Goal: Information Seeking & Learning: Learn about a topic

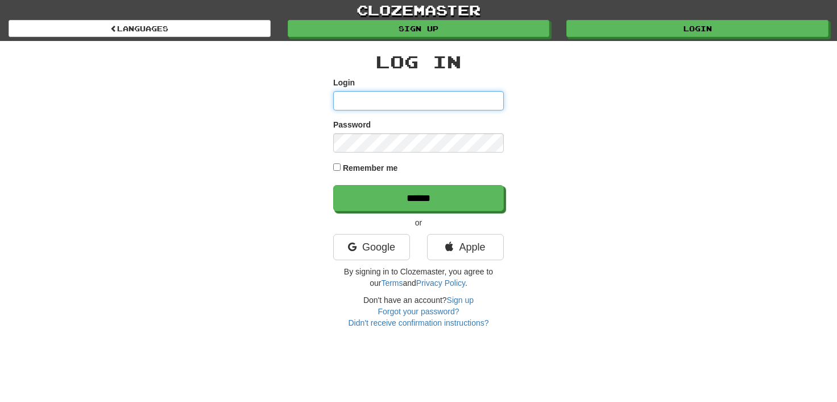
type input "**********"
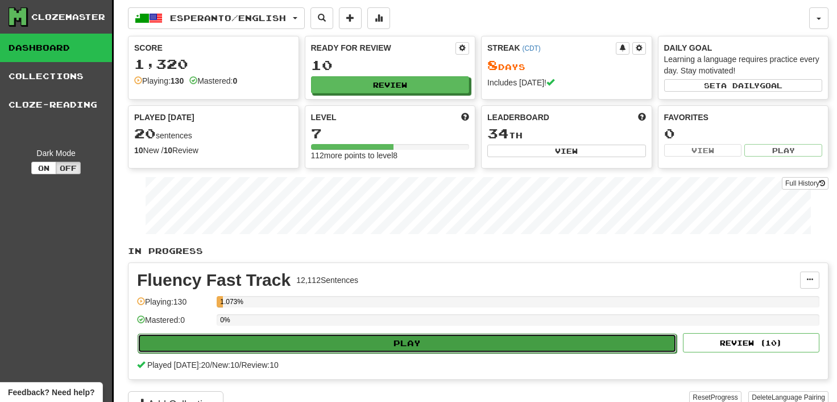
click at [310, 347] on button "Play" at bounding box center [407, 342] width 539 height 19
select select "**"
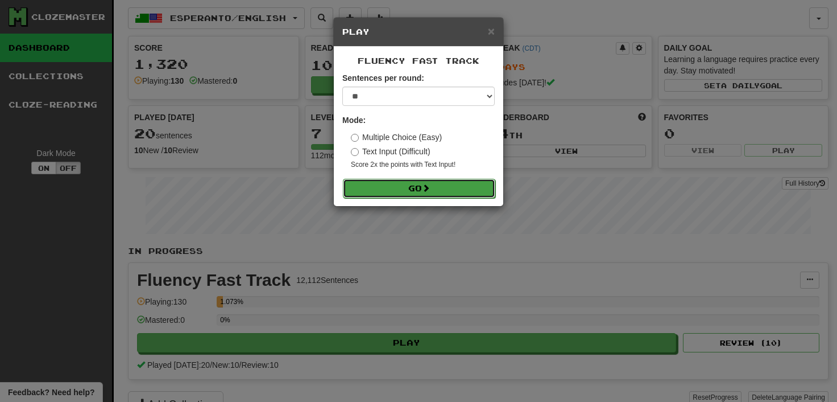
click at [417, 187] on button "Go" at bounding box center [419, 188] width 152 height 19
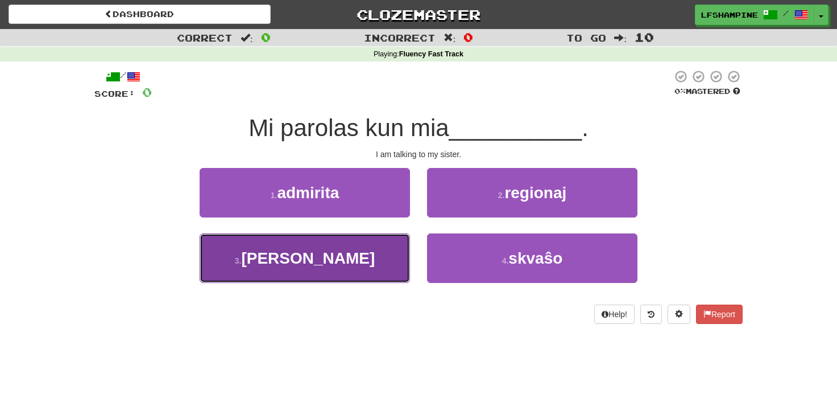
click at [306, 254] on span "fratino" at bounding box center [308, 258] width 134 height 18
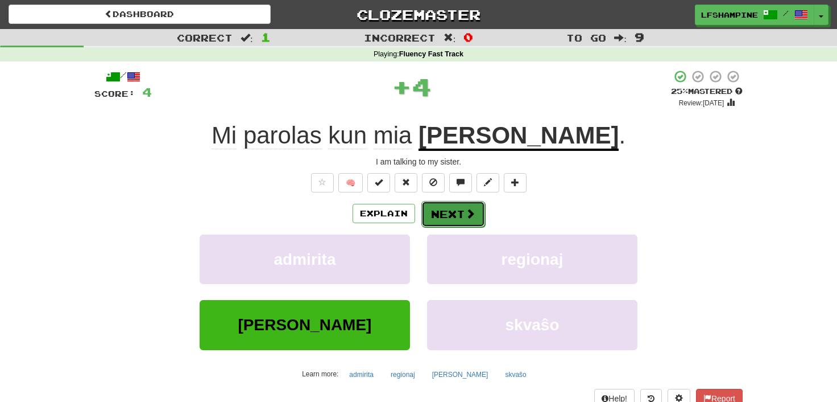
click at [452, 212] on button "Next" at bounding box center [453, 214] width 64 height 26
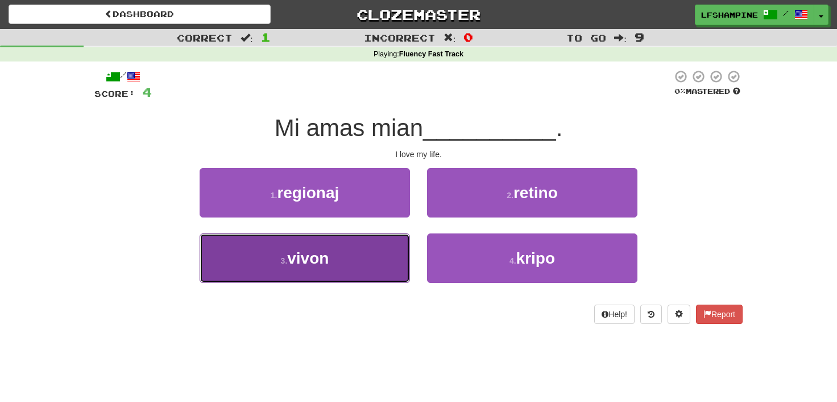
click at [316, 255] on span "vivon" at bounding box center [308, 258] width 42 height 18
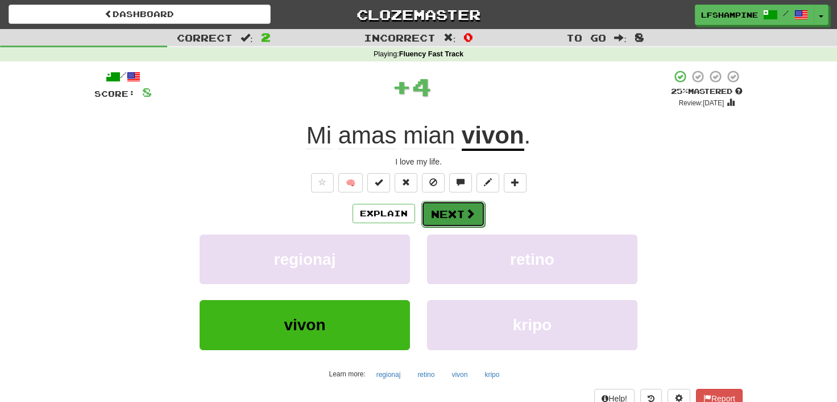
click at [462, 213] on button "Next" at bounding box center [453, 214] width 64 height 26
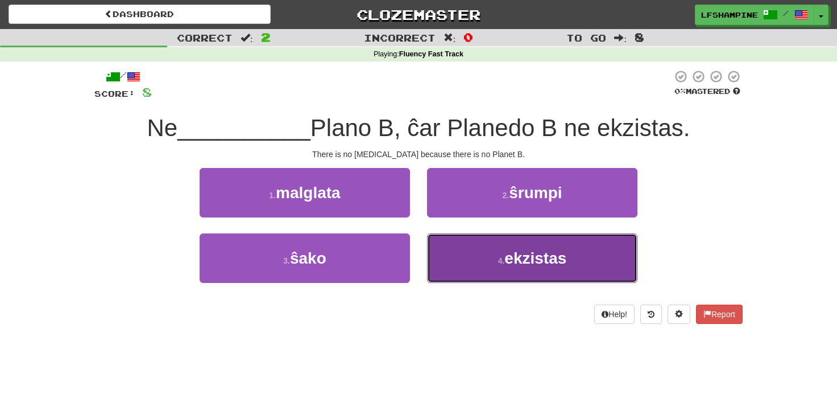
click at [536, 257] on span "ekzistas" at bounding box center [536, 258] width 62 height 18
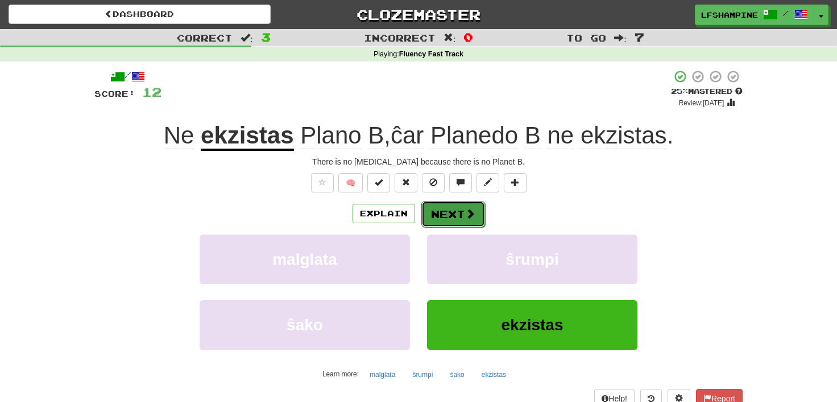
click at [456, 213] on button "Next" at bounding box center [453, 214] width 64 height 26
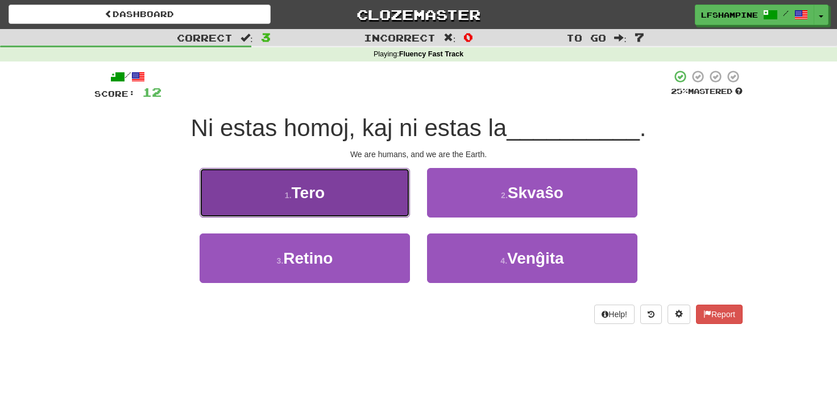
click at [298, 202] on button "1 . Tero" at bounding box center [305, 192] width 210 height 49
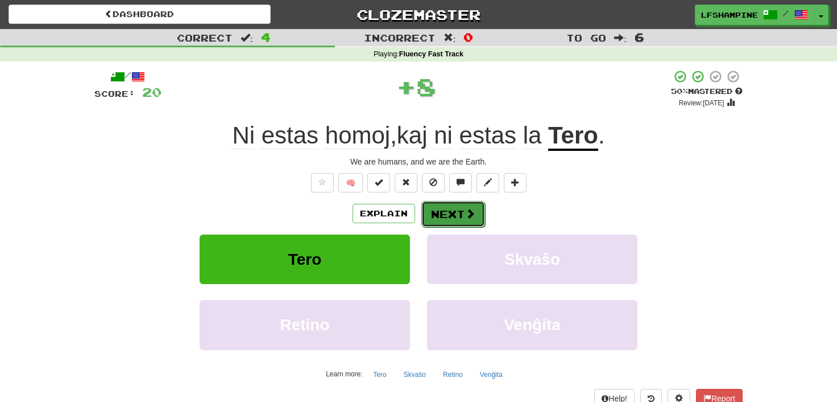
click at [449, 211] on button "Next" at bounding box center [453, 214] width 64 height 26
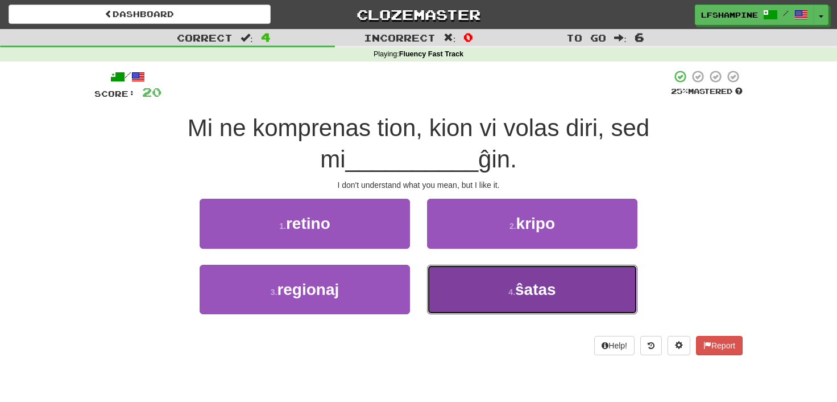
click at [531, 288] on span "ŝatas" at bounding box center [535, 289] width 41 height 18
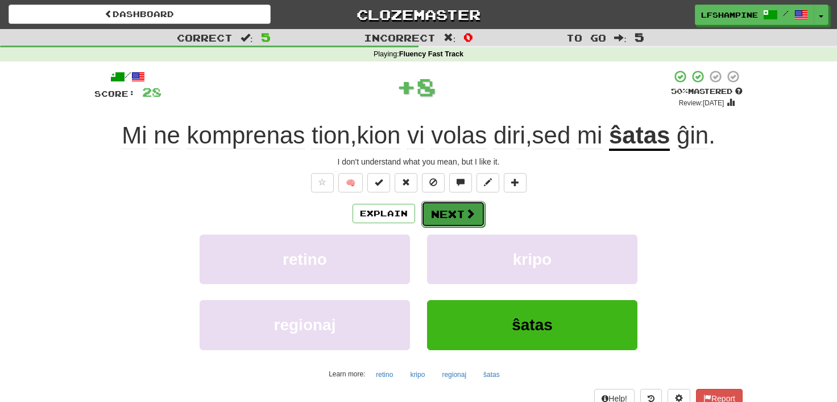
click at [454, 215] on button "Next" at bounding box center [453, 214] width 64 height 26
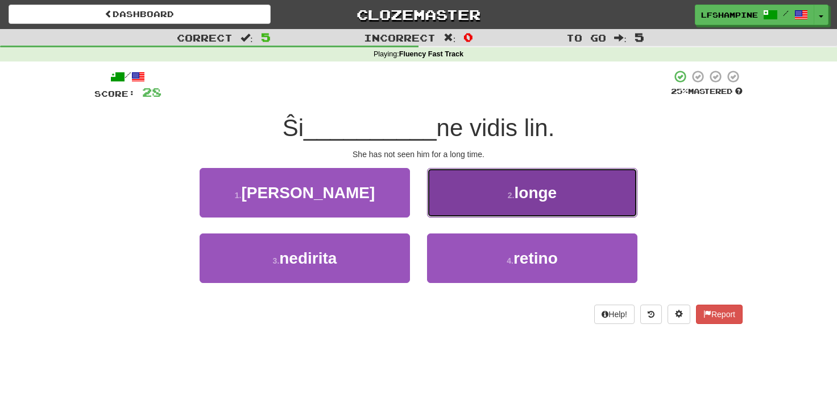
click at [495, 191] on button "2 . longe" at bounding box center [532, 192] width 210 height 49
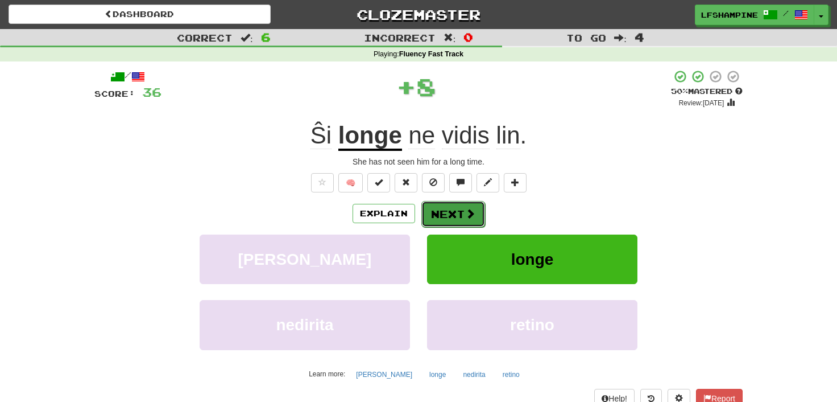
click at [461, 210] on button "Next" at bounding box center [453, 214] width 64 height 26
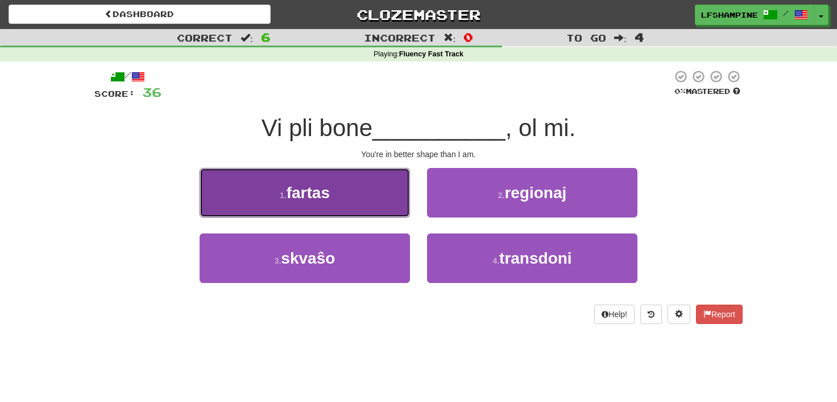
click at [315, 195] on span "fartas" at bounding box center [308, 193] width 43 height 18
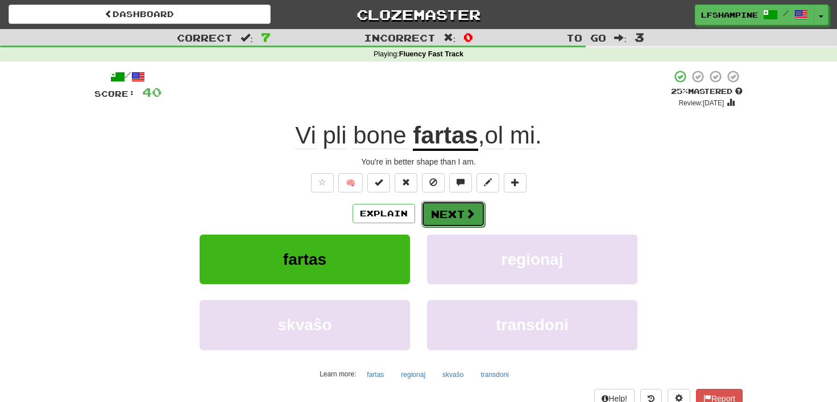
click at [451, 214] on button "Next" at bounding box center [453, 214] width 64 height 26
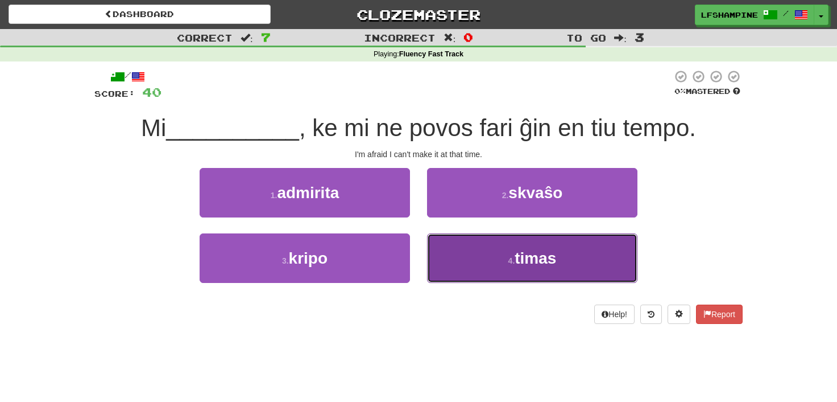
click at [528, 257] on span "timas" at bounding box center [536, 258] width 42 height 18
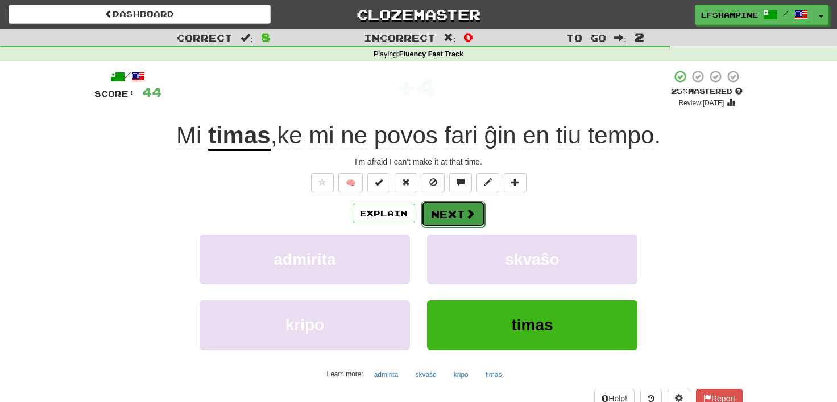
click at [452, 213] on button "Next" at bounding box center [453, 214] width 64 height 26
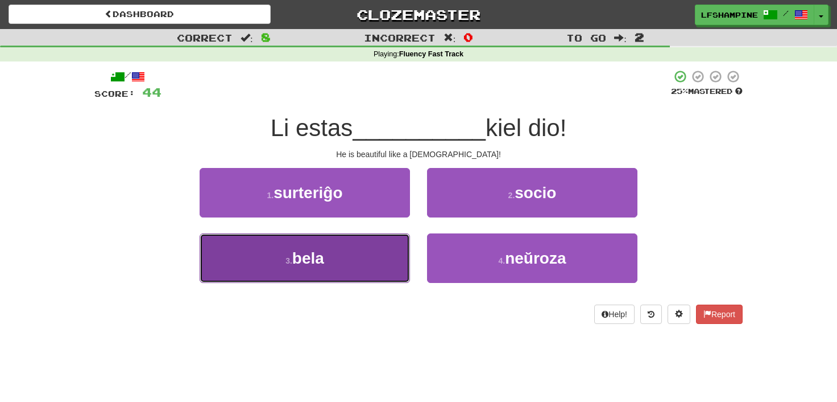
click at [337, 264] on button "3 . bela" at bounding box center [305, 257] width 210 height 49
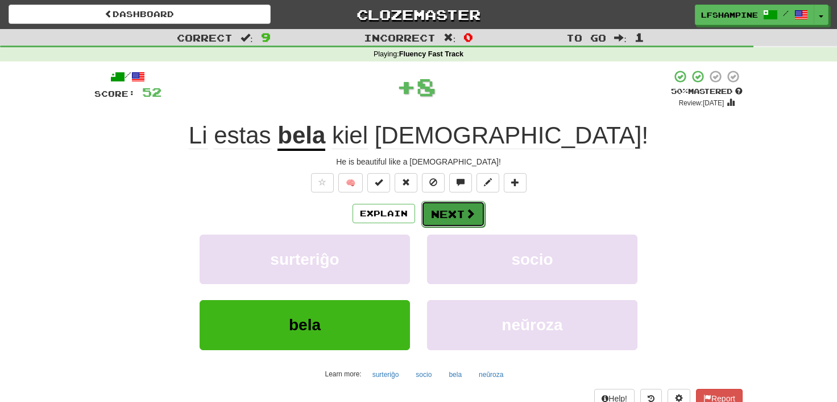
click at [443, 208] on button "Next" at bounding box center [453, 214] width 64 height 26
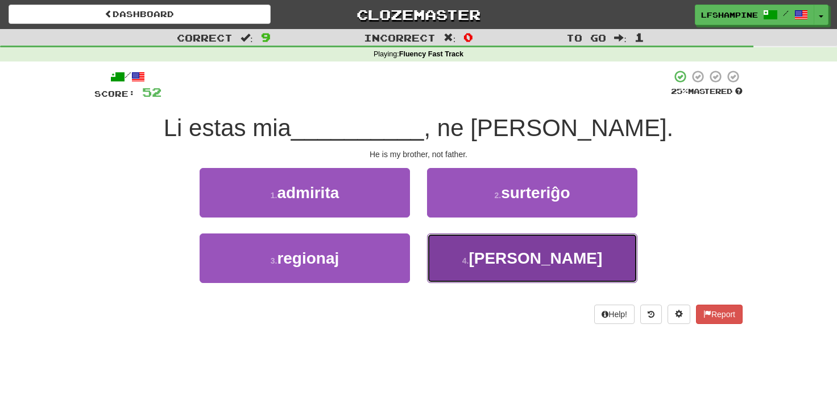
click at [469, 258] on small "4 ." at bounding box center [465, 260] width 7 height 9
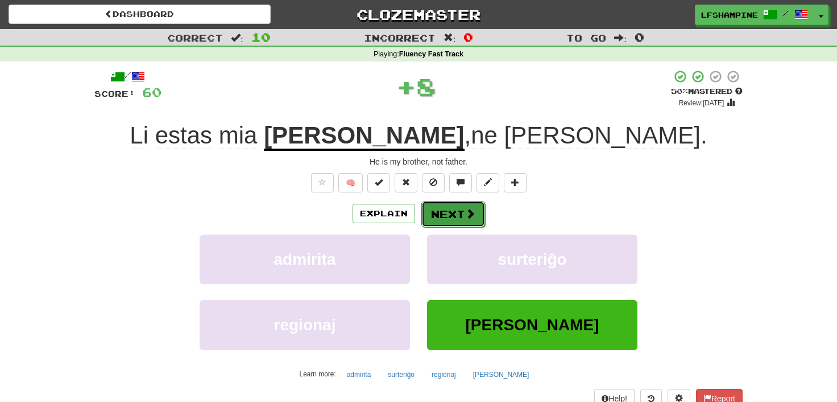
click at [455, 211] on button "Next" at bounding box center [453, 214] width 64 height 26
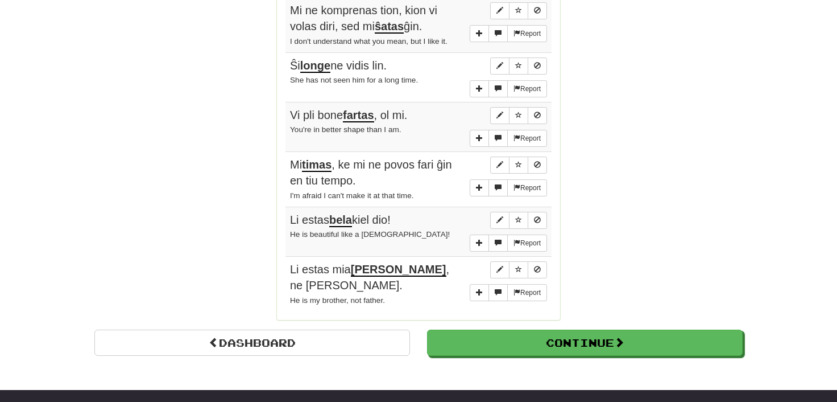
scroll to position [879, 0]
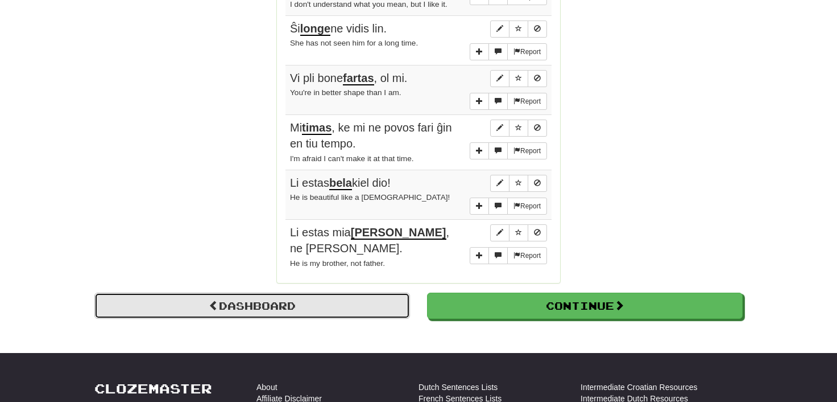
click at [242, 292] on link "Dashboard" at bounding box center [252, 305] width 316 height 26
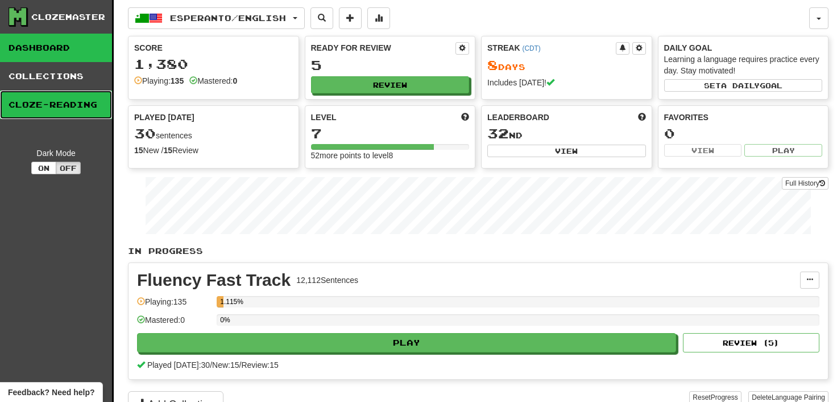
click at [57, 104] on link "Cloze-Reading" at bounding box center [56, 104] width 112 height 28
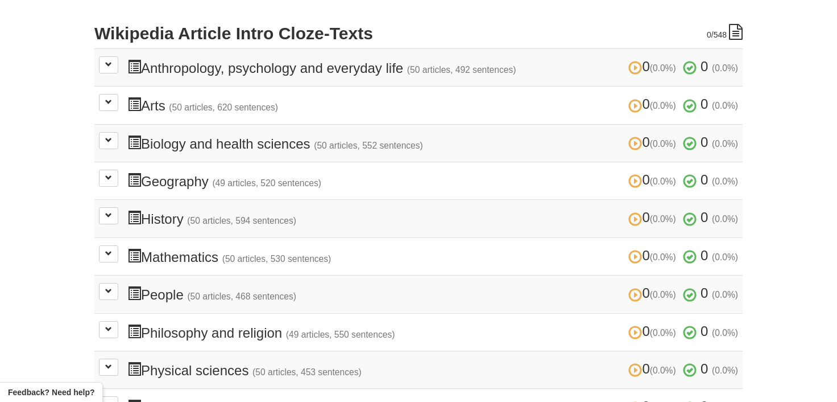
scroll to position [314, 0]
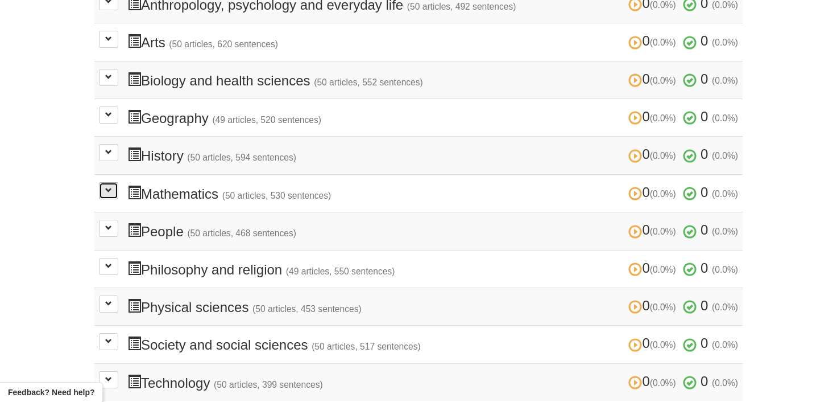
click at [111, 187] on span at bounding box center [108, 190] width 7 height 7
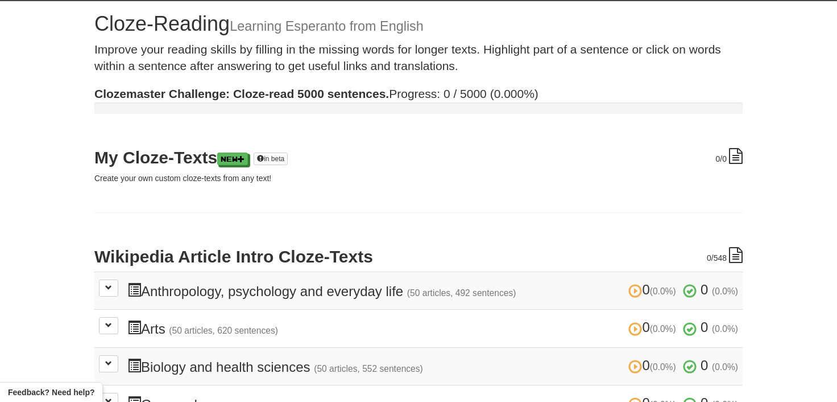
scroll to position [0, 0]
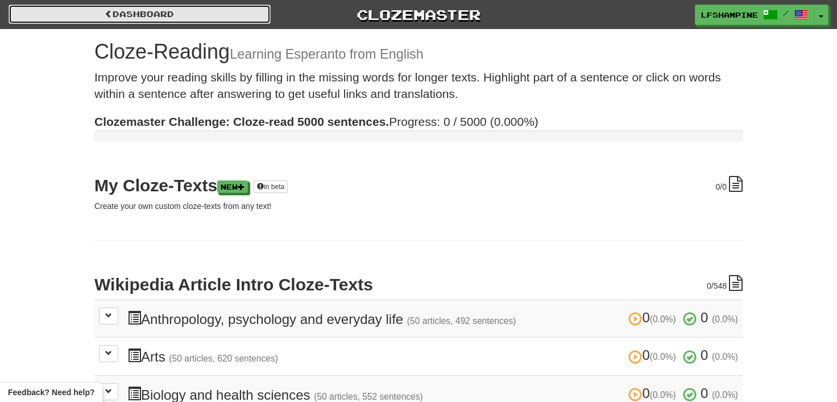
click at [218, 16] on link "Dashboard" at bounding box center [140, 14] width 262 height 19
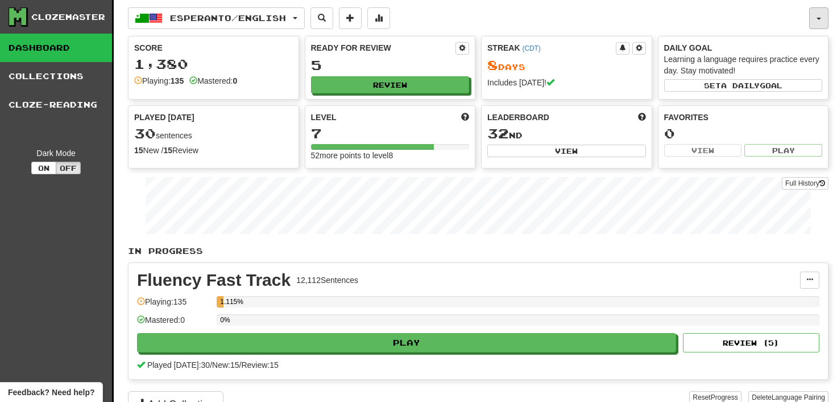
click at [823, 16] on button "button" at bounding box center [818, 18] width 19 height 22
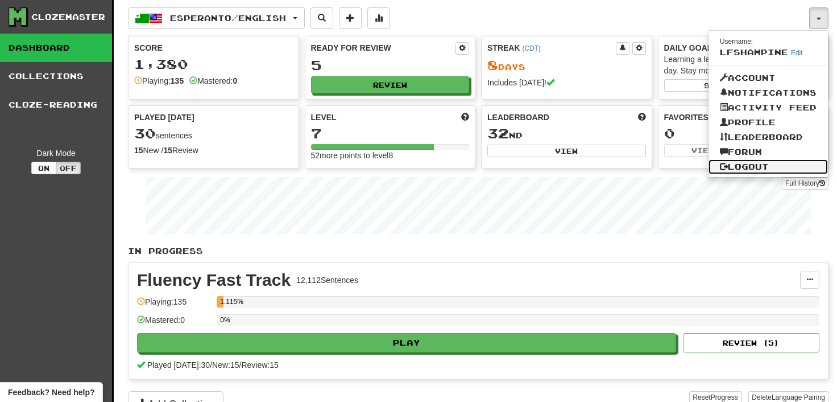
click at [759, 165] on link "Logout" at bounding box center [768, 166] width 119 height 15
